Goal: Information Seeking & Learning: Check status

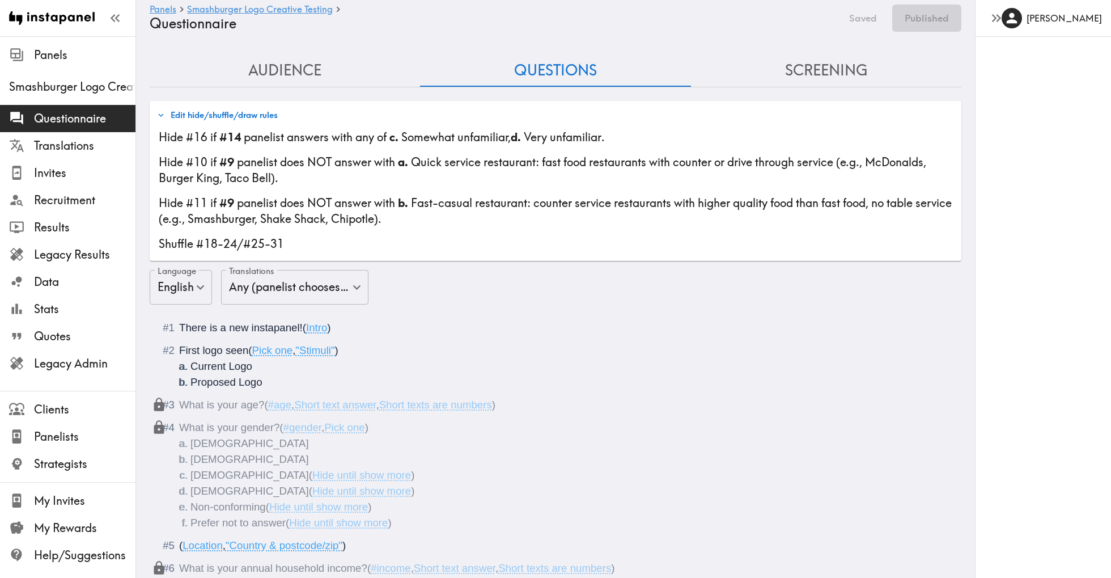
click at [61, 122] on span "Questionnaire" at bounding box center [84, 119] width 101 height 16
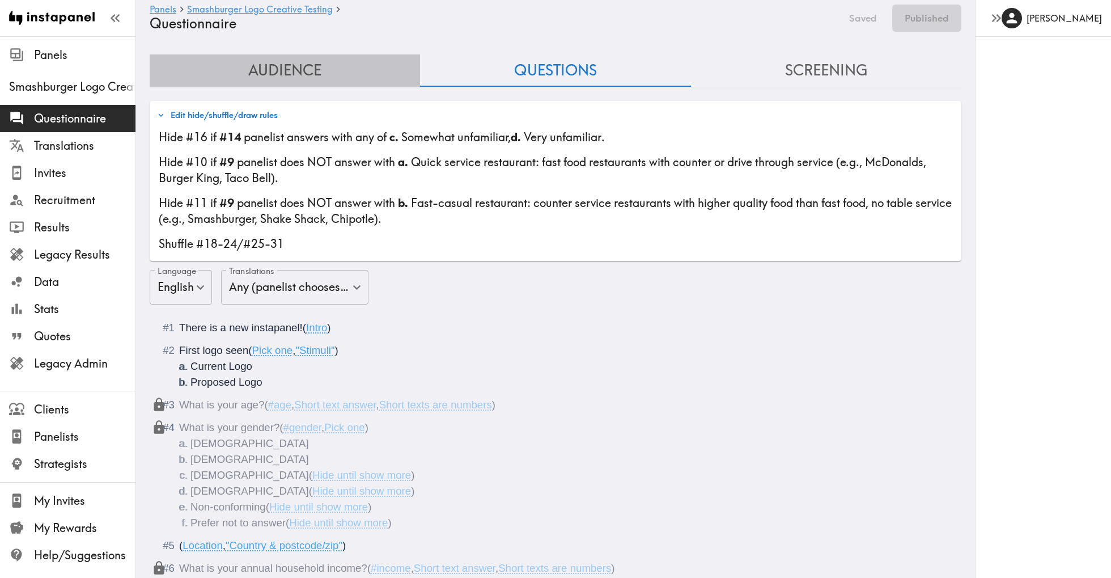
click at [294, 62] on button "Audience" at bounding box center [285, 70] width 270 height 32
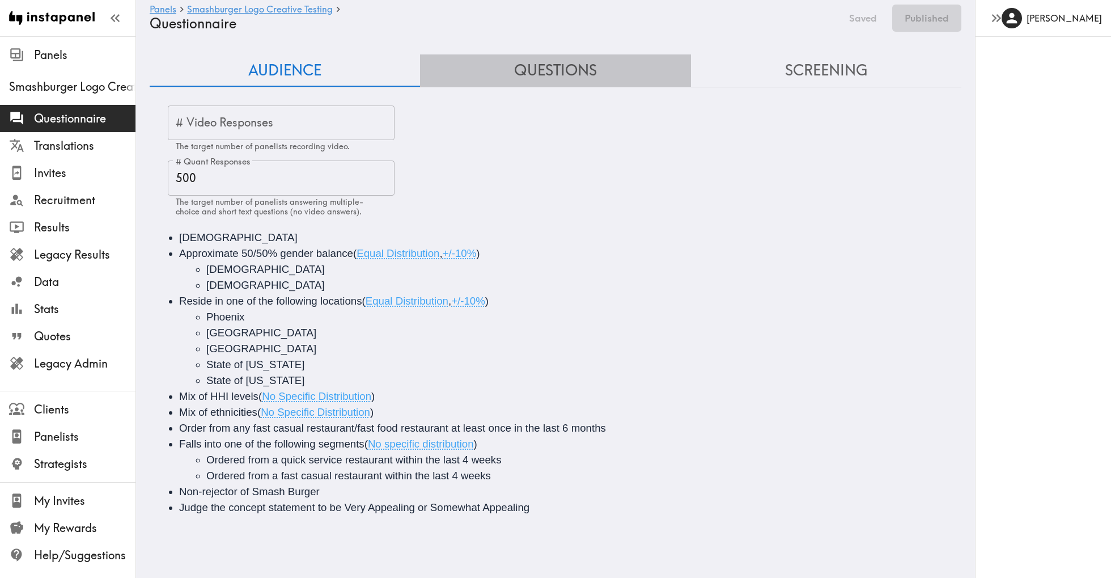
click at [569, 79] on button "Questions" at bounding box center [555, 70] width 270 height 32
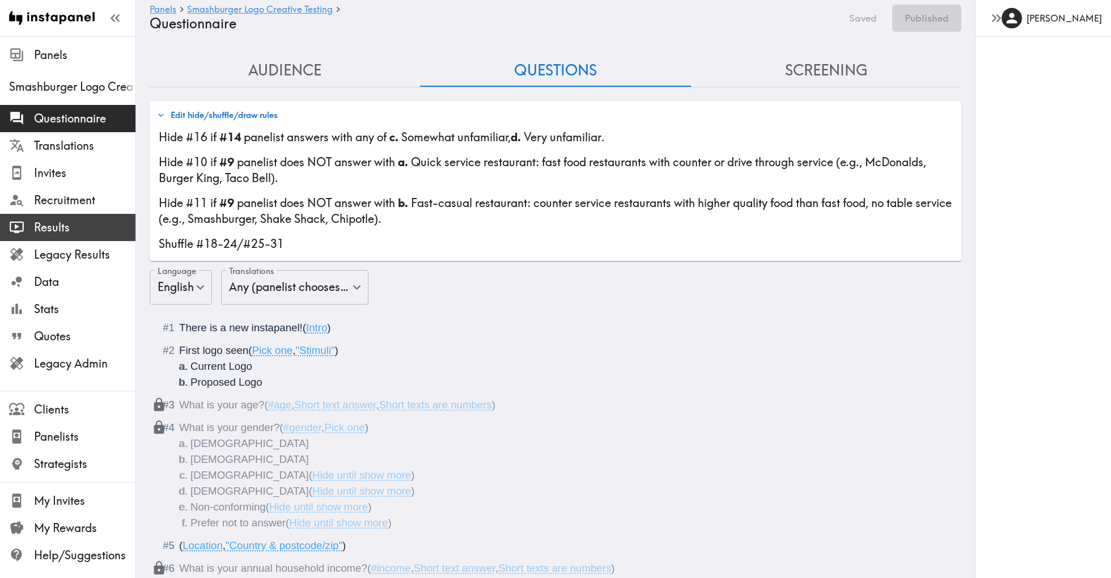
click at [49, 227] on span "Results" at bounding box center [84, 227] width 101 height 16
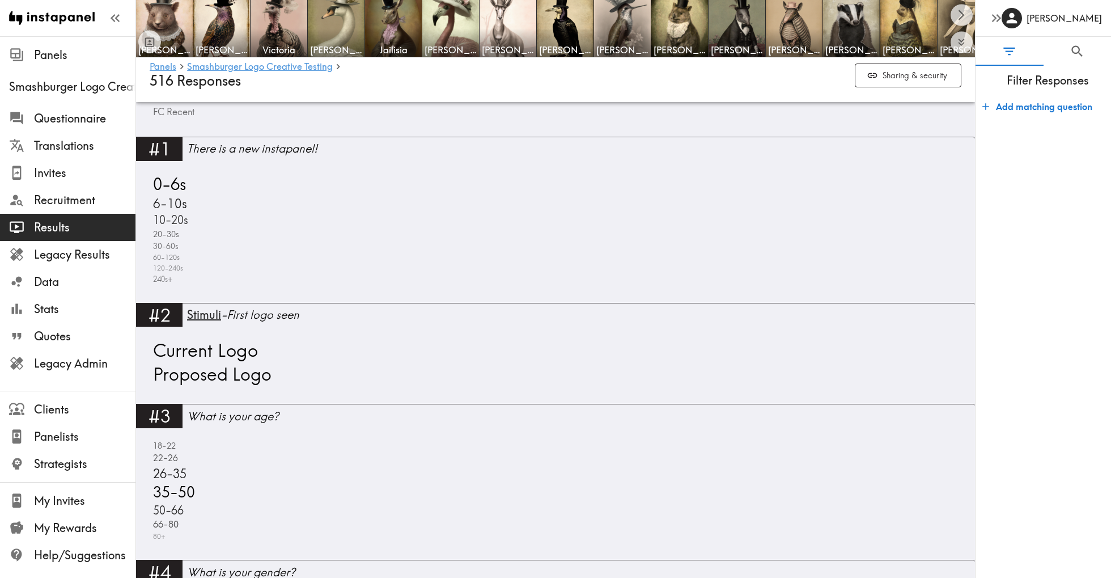
scroll to position [473, 0]
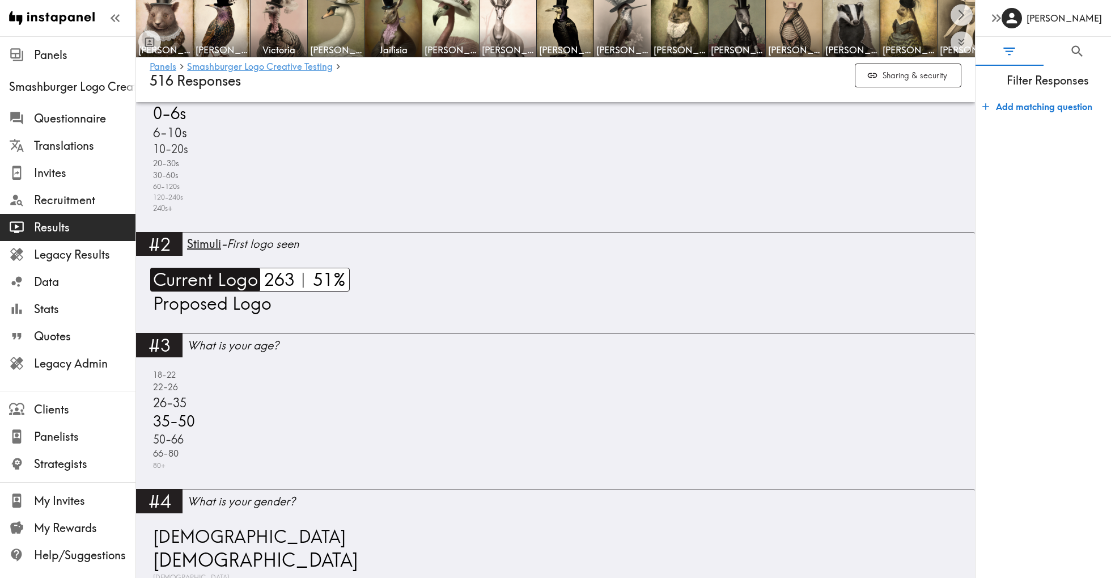
click at [227, 279] on span "Current Logo" at bounding box center [204, 280] width 108 height 24
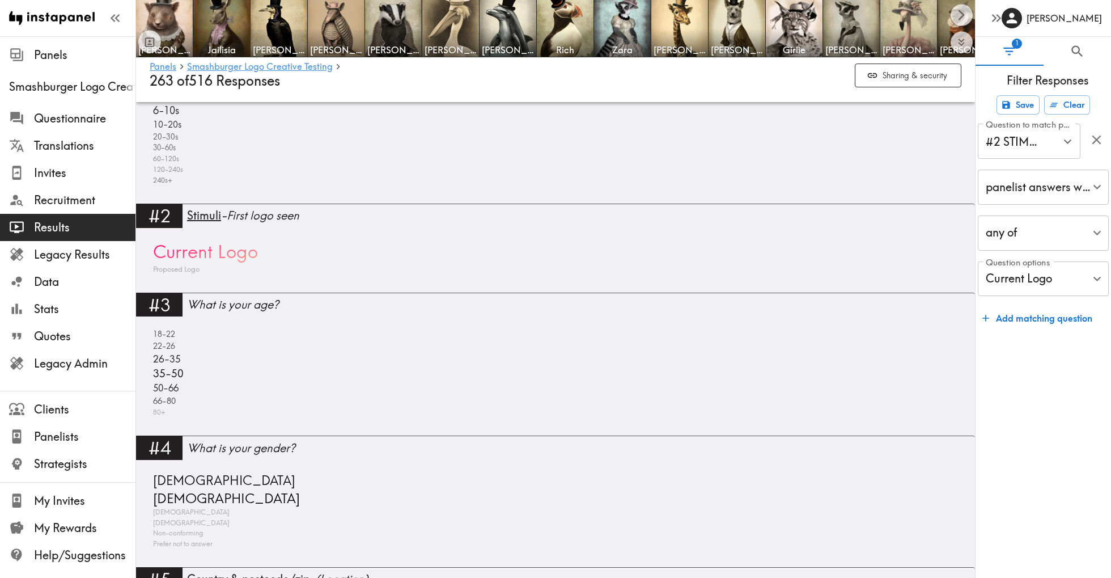
scroll to position [440, 0]
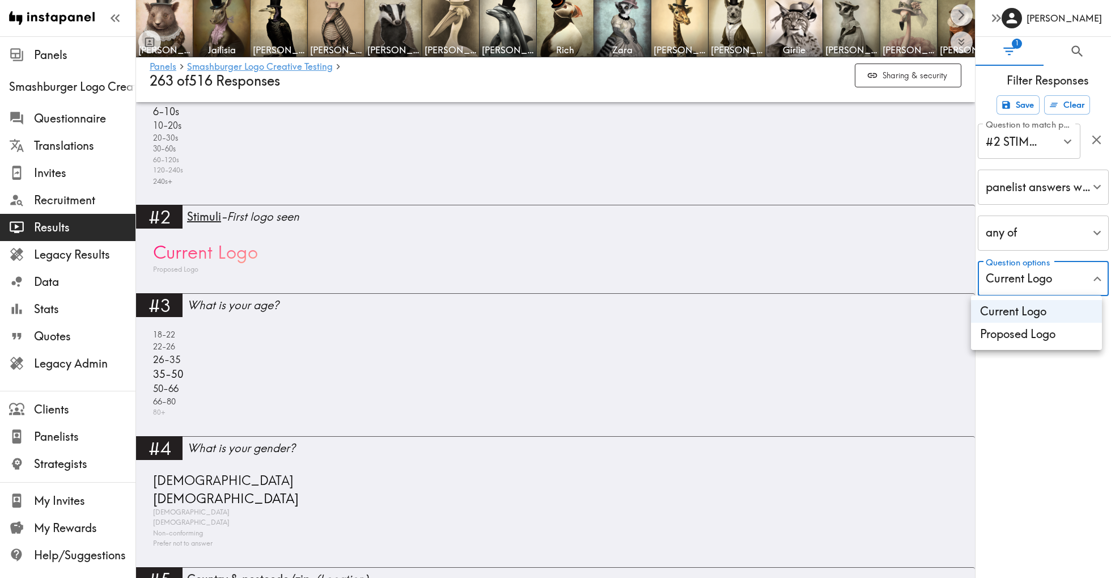
click at [1033, 328] on li "Proposed Logo" at bounding box center [1036, 334] width 131 height 23
type input "7ca3e5d2-1bf8-402e-b282-bbdfafccebcd,b9e8defd-f119-4d9b-b814-ea898500b1b5"
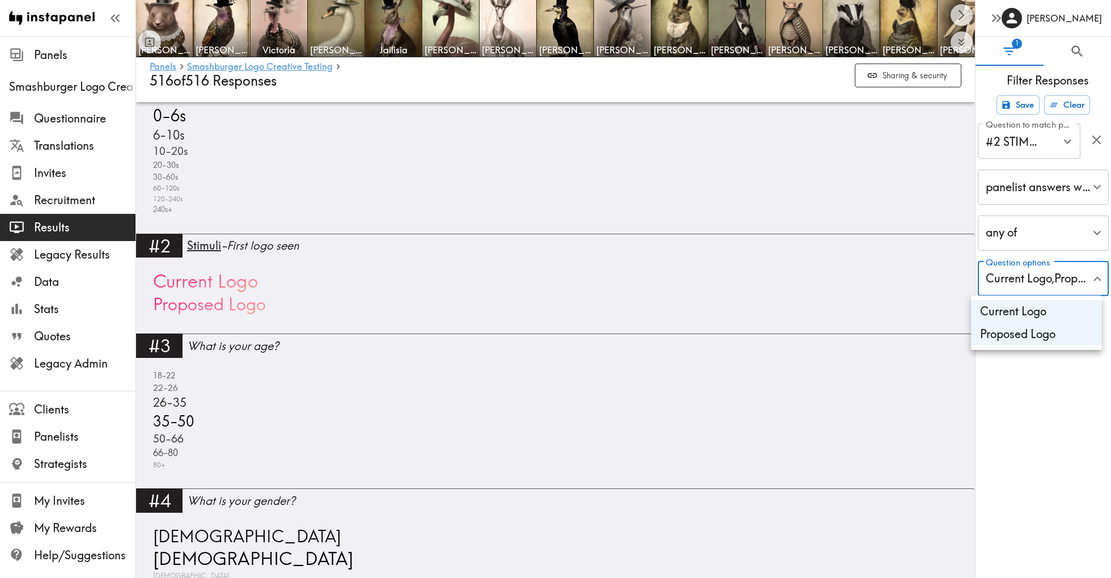
scroll to position [476, 0]
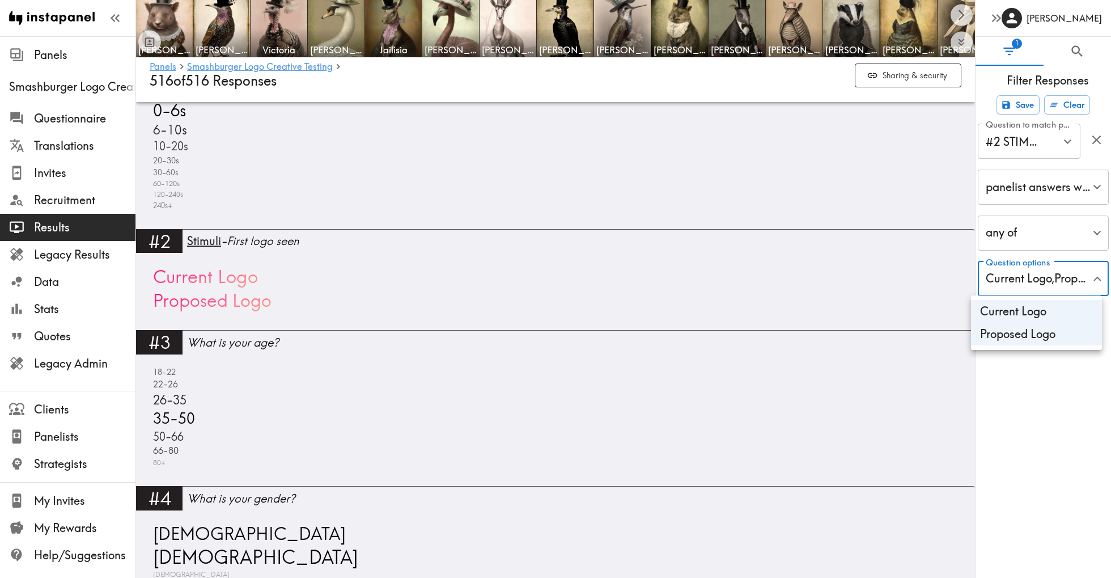
click at [1059, 406] on div at bounding box center [555, 289] width 1111 height 578
